Goal: Transaction & Acquisition: Subscribe to service/newsletter

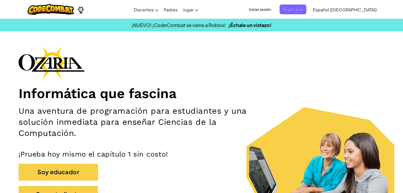
click at [274, 7] on span "Iniciar sesión" at bounding box center [260, 10] width 29 height 10
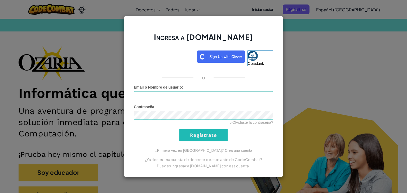
click at [226, 89] on div "Email o Nombre de usuario :" at bounding box center [203, 93] width 139 height 16
click at [219, 98] on input "Email o Nombre de usuario :" at bounding box center [203, 95] width 139 height 9
click at [163, 94] on input "[PERSON_NAME] M" at bounding box center [203, 95] width 139 height 9
click at [190, 129] on input "Regístrate" at bounding box center [203, 135] width 48 height 12
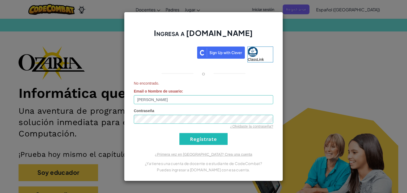
drag, startPoint x: 199, startPoint y: 133, endPoint x: 199, endPoint y: 137, distance: 4.8
click at [199, 137] on form "No encontrado. Email o Nombre de usuario : [PERSON_NAME] M Contraseña ¿Olvidast…" at bounding box center [203, 113] width 139 height 64
click at [199, 137] on input "Regístrate" at bounding box center [203, 139] width 48 height 12
click at [208, 142] on input "Regístrate" at bounding box center [203, 139] width 48 height 12
click at [201, 98] on input "[PERSON_NAME]" at bounding box center [203, 99] width 139 height 9
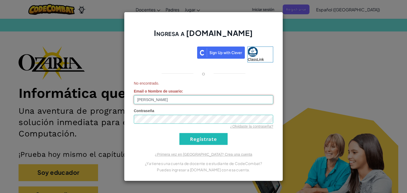
type input "[PERSON_NAME]"
click at [212, 139] on input "Regístrate" at bounding box center [203, 139] width 48 height 12
